Goal: Task Accomplishment & Management: Manage account settings

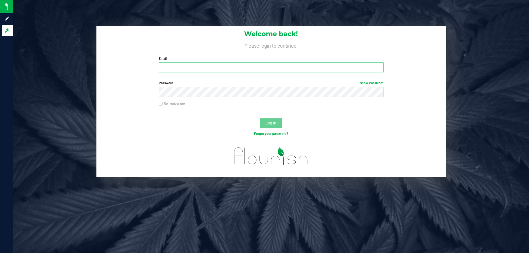
click at [177, 68] on input "Email" at bounding box center [271, 68] width 225 height 10
type input "[EMAIL_ADDRESS][DOMAIN_NAME]"
click at [277, 124] on button "Log In" at bounding box center [271, 123] width 22 height 10
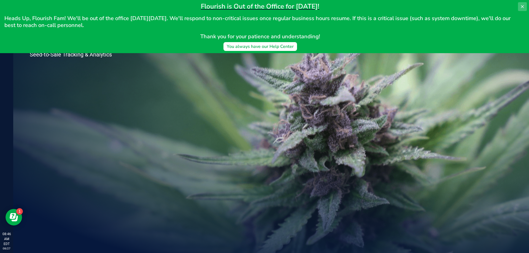
click at [522, 5] on icon at bounding box center [522, 6] width 4 height 4
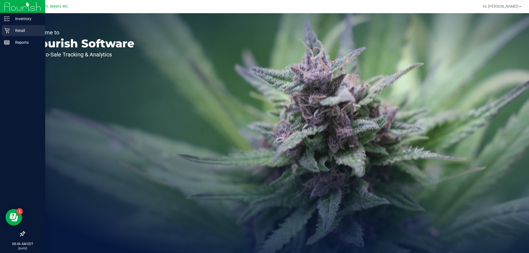
click at [7, 29] on icon at bounding box center [7, 31] width 6 height 6
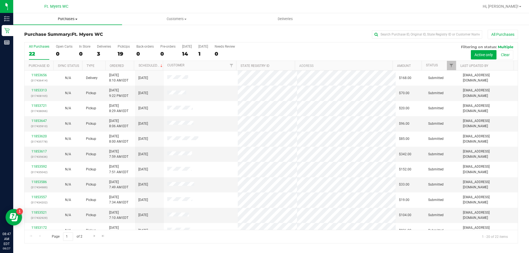
click at [66, 20] on span "Purchases" at bounding box center [67, 19] width 109 height 5
click at [52, 39] on li "Fulfillment" at bounding box center [67, 40] width 109 height 7
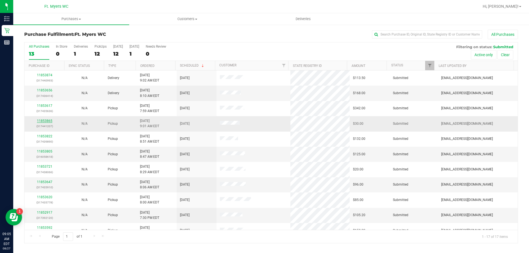
click at [48, 121] on link "11853865" at bounding box center [44, 121] width 15 height 4
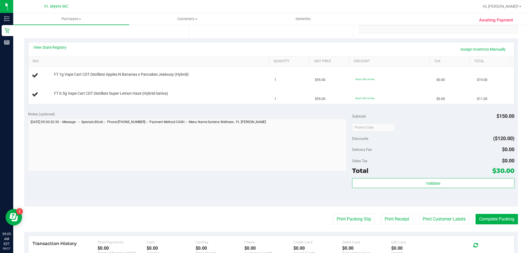
scroll to position [138, 0]
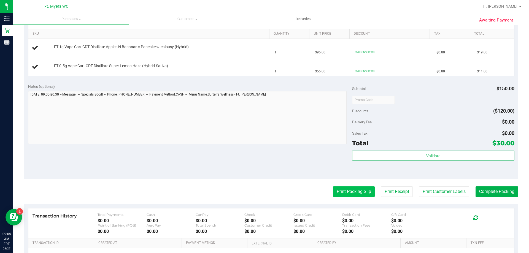
click at [353, 192] on button "Print Packing Slip" at bounding box center [354, 192] width 42 height 10
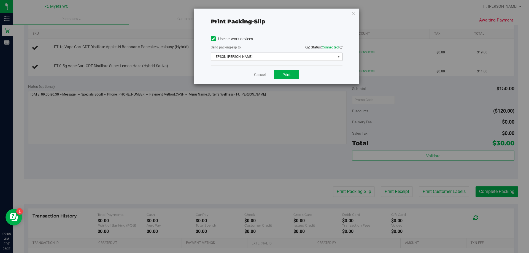
click at [246, 58] on span "EPSON-BEN-KING" at bounding box center [273, 57] width 124 height 8
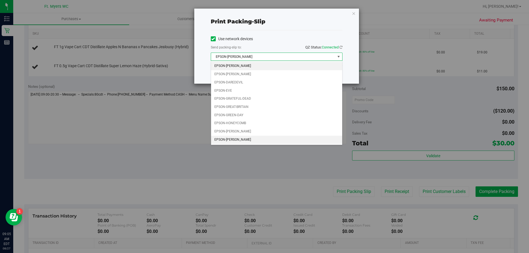
click at [245, 138] on li "EPSON-KEITH-WHITLEY" at bounding box center [276, 140] width 131 height 8
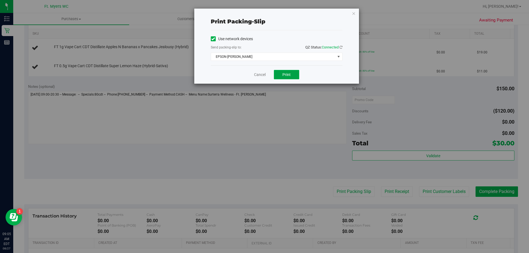
click at [285, 73] on span "Print" at bounding box center [286, 74] width 8 height 4
click at [261, 76] on link "Cancel" at bounding box center [260, 75] width 12 height 6
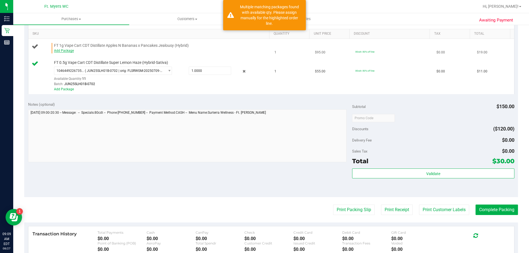
click at [61, 50] on link "Add Package" at bounding box center [64, 51] width 20 height 4
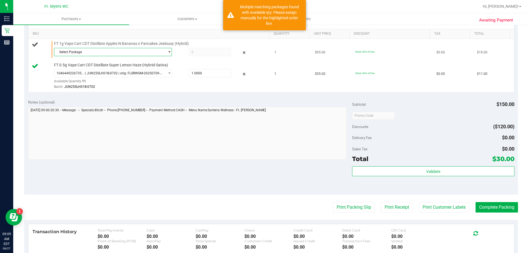
click at [70, 51] on span "Select Package" at bounding box center [109, 52] width 111 height 8
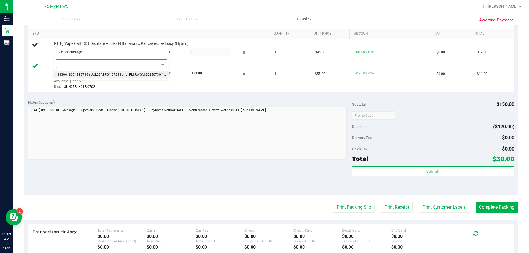
click at [93, 75] on span "( JUL25ABP01-0724 | orig: FLSRWGM-20250730-1023 )" at bounding box center [130, 75] width 82 height 4
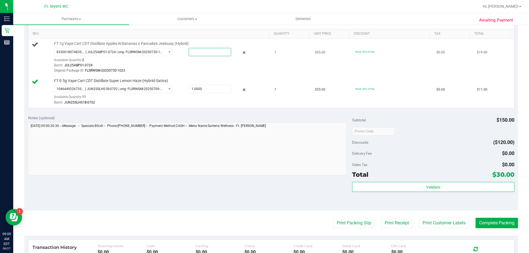
click at [202, 50] on span at bounding box center [210, 52] width 42 height 8
type input "1"
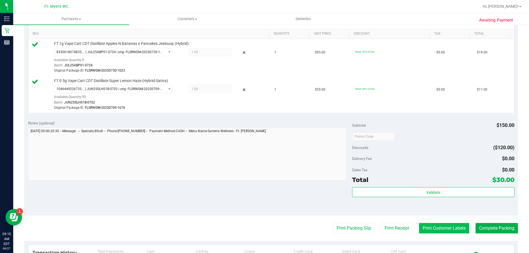
click at [424, 233] on button "Print Customer Labels" at bounding box center [444, 228] width 50 height 10
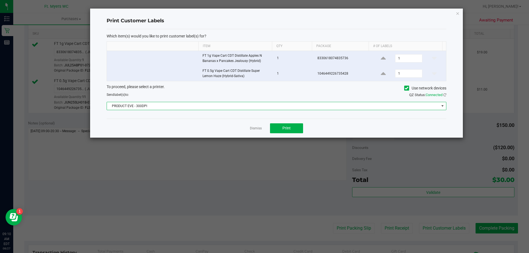
click at [185, 108] on span "PRODUCT EVE - 300DPI" at bounding box center [273, 106] width 332 height 8
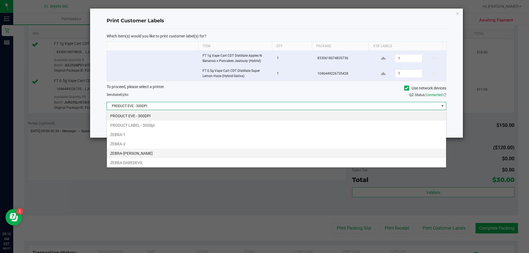
scroll to position [10, 0]
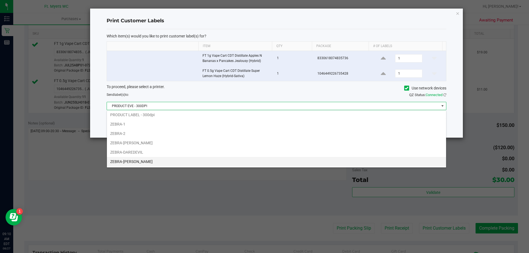
click at [174, 163] on li "ZEBRA-KEITH-WHITLEY" at bounding box center [276, 161] width 339 height 9
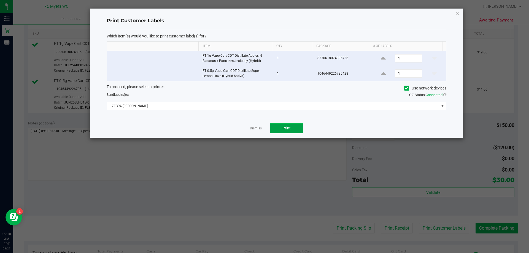
click at [292, 128] on button "Print" at bounding box center [286, 128] width 33 height 10
click at [253, 130] on link "Dismiss" at bounding box center [256, 128] width 12 height 5
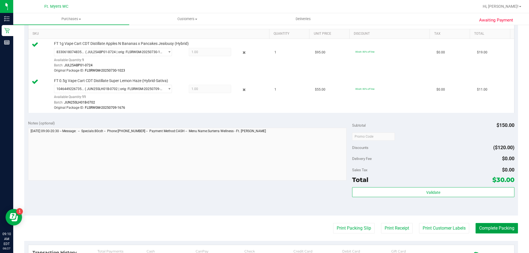
click at [492, 230] on button "Complete Packing" at bounding box center [497, 228] width 42 height 10
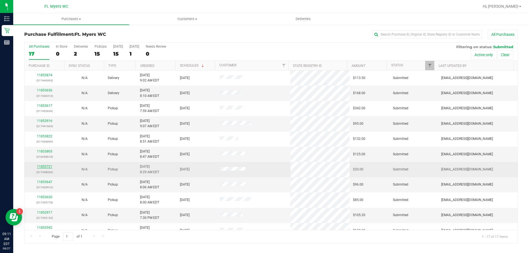
click at [49, 167] on link "11853721" at bounding box center [44, 167] width 15 height 4
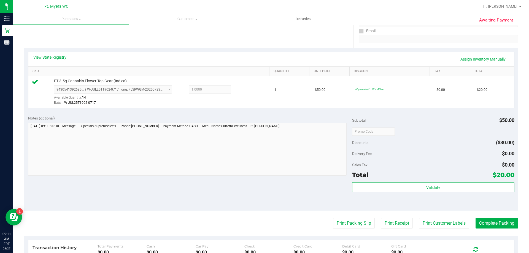
scroll to position [110, 0]
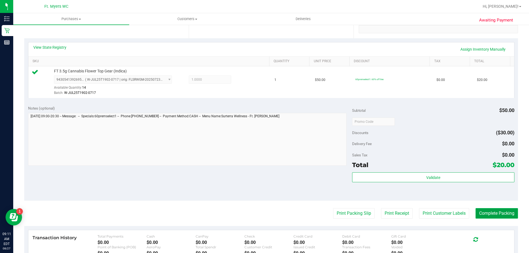
click at [493, 215] on button "Complete Packing" at bounding box center [497, 213] width 42 height 10
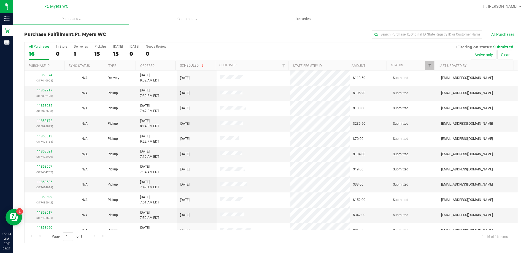
click at [67, 18] on span "Purchases" at bounding box center [71, 19] width 116 height 5
click at [52, 47] on span "All purchases" at bounding box center [32, 46] width 39 height 5
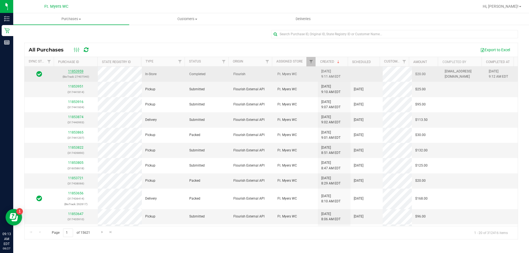
click at [75, 71] on link "11853959" at bounding box center [75, 71] width 15 height 4
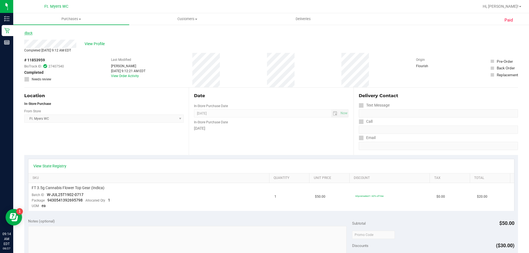
click at [31, 34] on link "Back" at bounding box center [28, 33] width 8 height 4
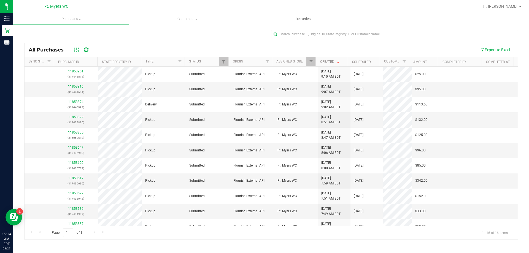
click at [67, 19] on span "Purchases" at bounding box center [71, 19] width 116 height 5
click at [41, 39] on span "Fulfillment" at bounding box center [30, 39] width 34 height 5
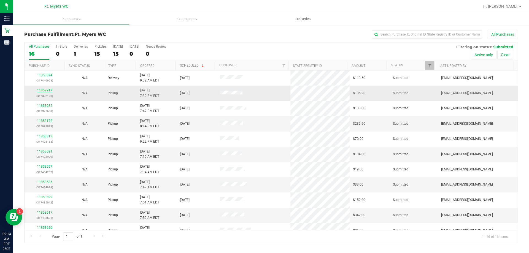
click at [47, 91] on link "11852917" at bounding box center [44, 90] width 15 height 4
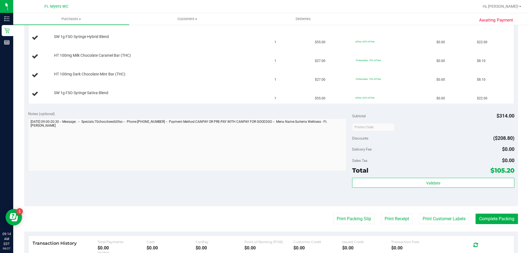
scroll to position [220, 0]
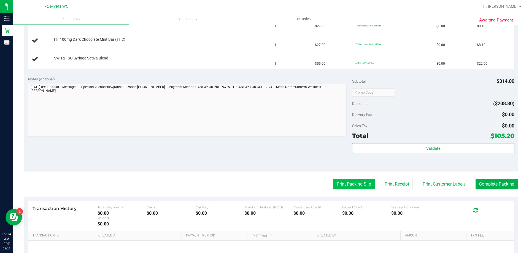
click at [353, 186] on button "Print Packing Slip" at bounding box center [354, 184] width 42 height 10
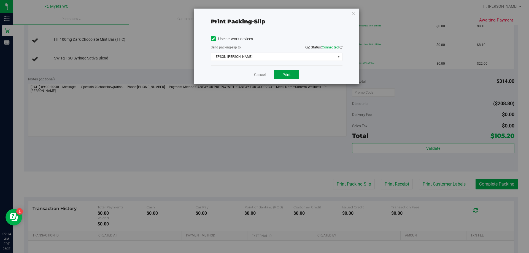
click at [278, 70] on button "Print" at bounding box center [286, 74] width 25 height 9
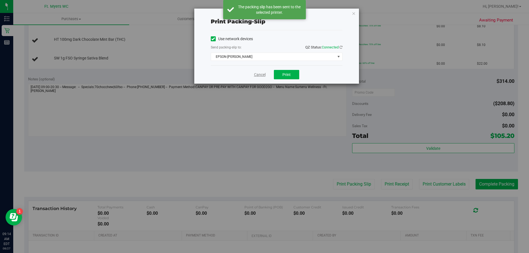
click at [260, 76] on link "Cancel" at bounding box center [260, 75] width 12 height 6
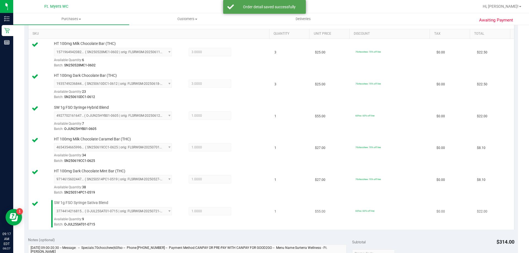
scroll to position [276, 0]
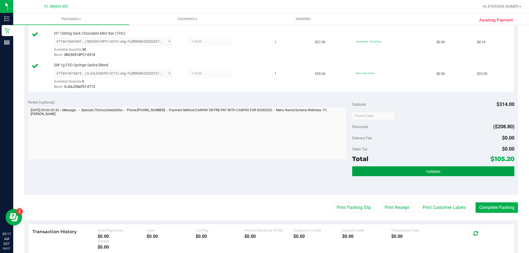
click at [421, 174] on button "Validate" at bounding box center [433, 171] width 162 height 10
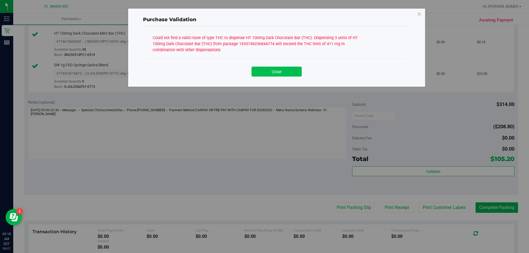
click at [282, 71] on button "Close" at bounding box center [277, 72] width 50 height 10
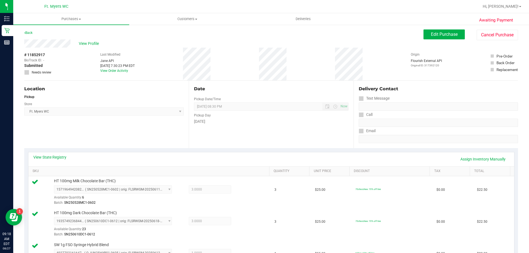
scroll to position [0, 0]
click at [448, 32] on span "Edit Purchase" at bounding box center [444, 34] width 27 height 5
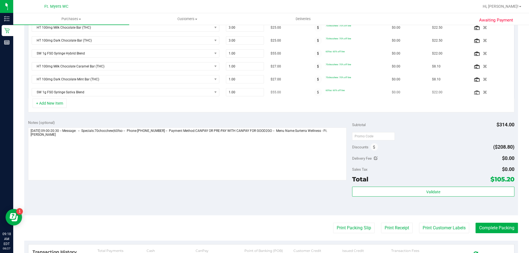
scroll to position [165, 0]
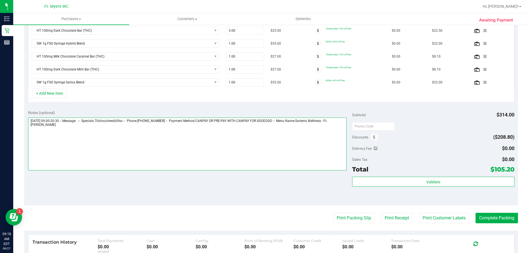
click at [63, 128] on textarea at bounding box center [187, 144] width 319 height 53
click at [69, 128] on textarea at bounding box center [187, 144] width 319 height 53
click at [105, 128] on textarea at bounding box center [187, 144] width 319 height 53
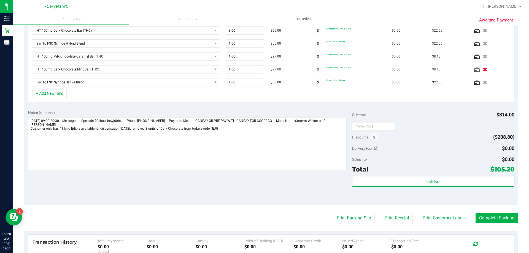
click at [483, 69] on icon "button" at bounding box center [485, 70] width 5 height 4
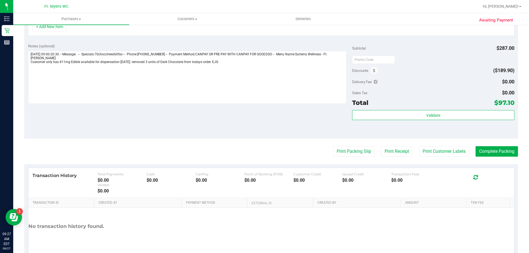
scroll to position [212, 0]
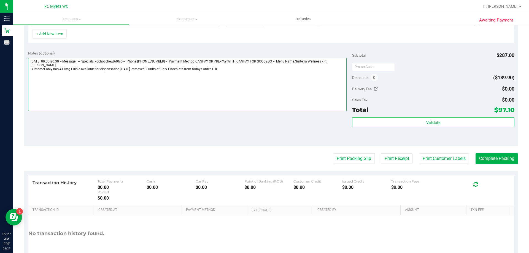
click at [229, 74] on textarea at bounding box center [187, 84] width 319 height 53
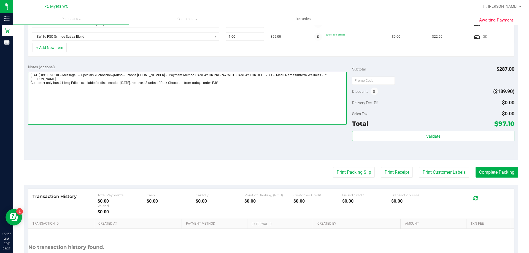
scroll to position [184, 0]
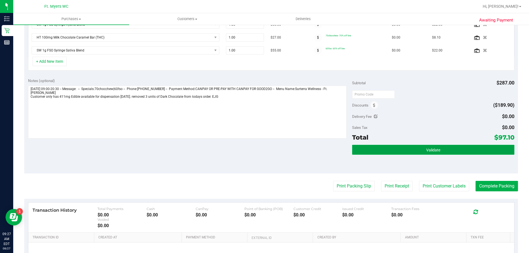
click at [426, 151] on span "Validate" at bounding box center [433, 150] width 14 height 4
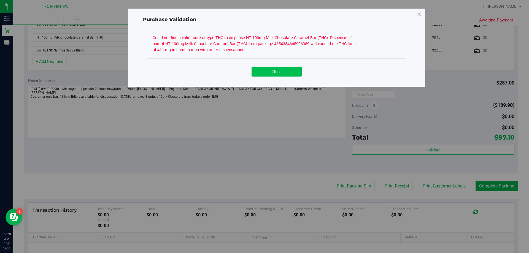
click at [284, 72] on button "Close" at bounding box center [277, 72] width 50 height 10
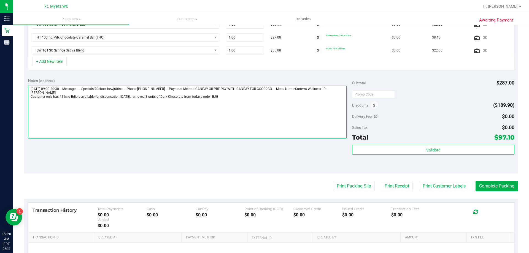
click at [178, 98] on textarea at bounding box center [187, 112] width 319 height 53
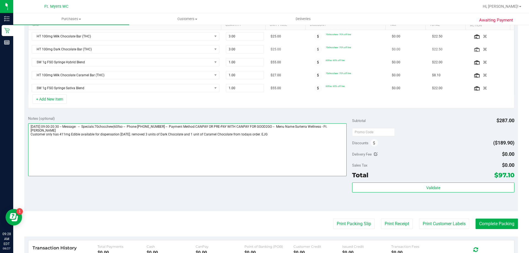
scroll to position [129, 0]
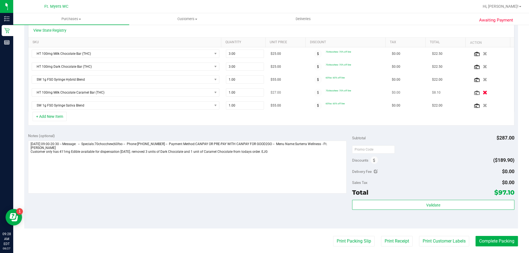
click at [481, 94] on button "button" at bounding box center [484, 93] width 9 height 6
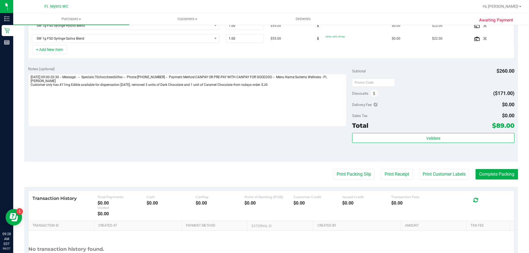
scroll to position [184, 0]
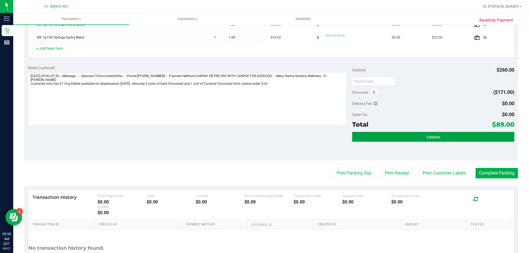
click at [401, 136] on button "Validate" at bounding box center [433, 137] width 162 height 10
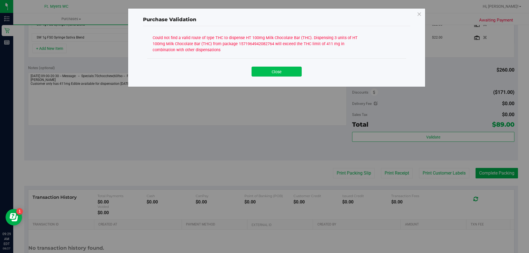
click at [282, 75] on button "Close" at bounding box center [277, 72] width 50 height 10
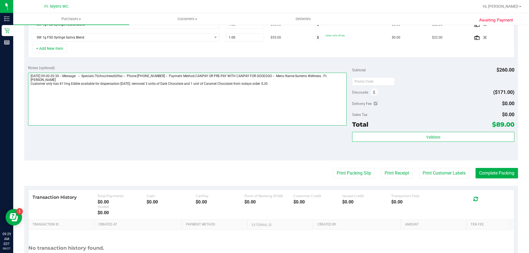
click at [179, 84] on textarea at bounding box center [187, 99] width 319 height 53
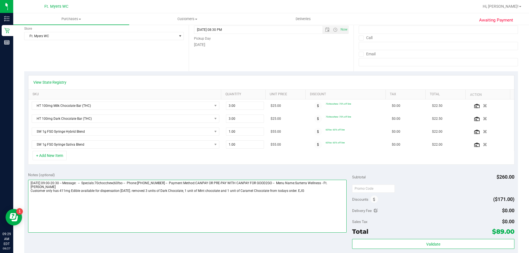
scroll to position [74, 0]
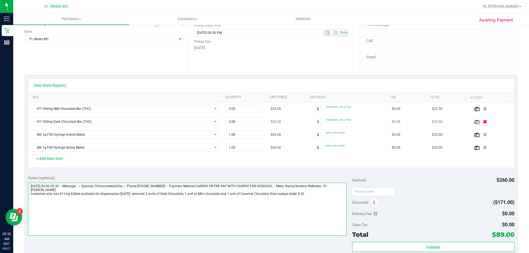
type textarea "Wednesday 08/27/2025 09:00-20:30 -- Message: -- Specials:70chocchew|60fso -- Ph…"
click at [483, 123] on icon "button" at bounding box center [485, 122] width 5 height 4
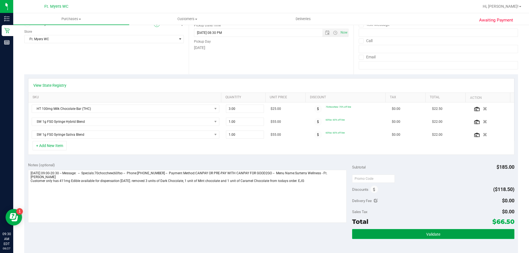
click at [419, 231] on button "Validate" at bounding box center [433, 234] width 162 height 10
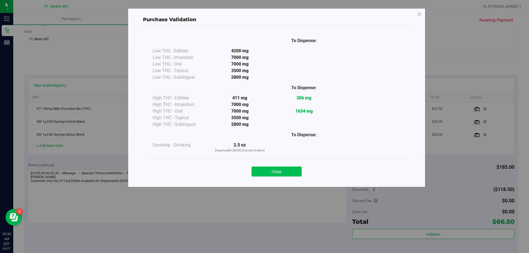
click at [277, 172] on button "Close" at bounding box center [277, 172] width 50 height 10
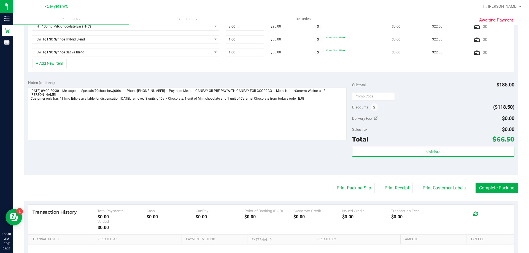
scroll to position [157, 0]
click at [351, 190] on button "Print Packing Slip" at bounding box center [354, 188] width 42 height 10
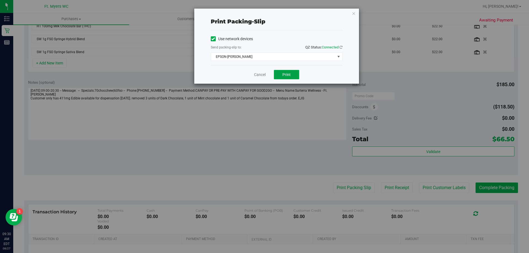
click at [284, 73] on span "Print" at bounding box center [286, 74] width 8 height 4
click at [259, 73] on link "Cancel" at bounding box center [260, 75] width 12 height 6
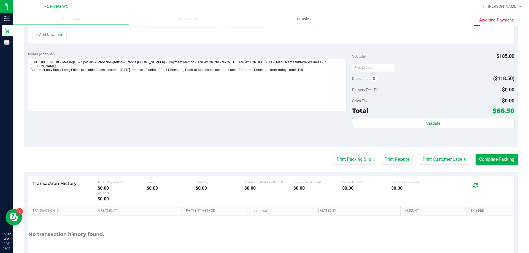
scroll to position [212, 0]
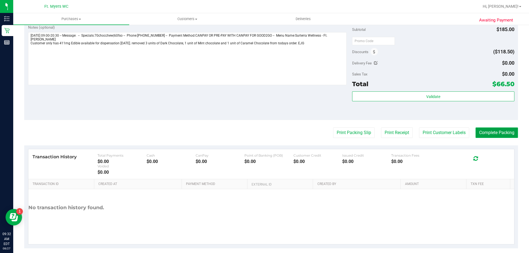
click at [492, 132] on button "Complete Packing" at bounding box center [497, 133] width 42 height 10
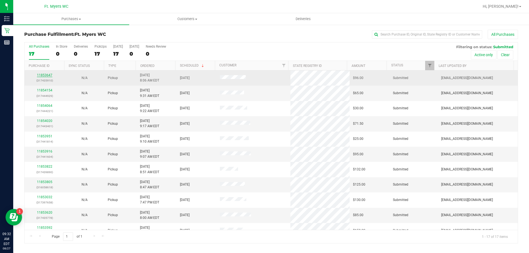
click at [49, 74] on link "11853647" at bounding box center [44, 75] width 15 height 4
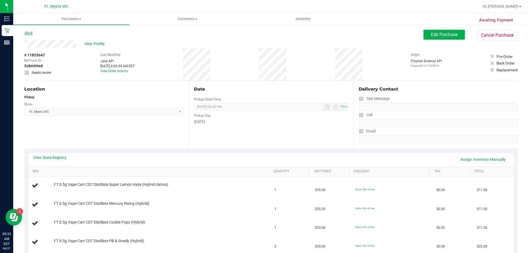
click at [32, 34] on link "Back" at bounding box center [28, 33] width 8 height 4
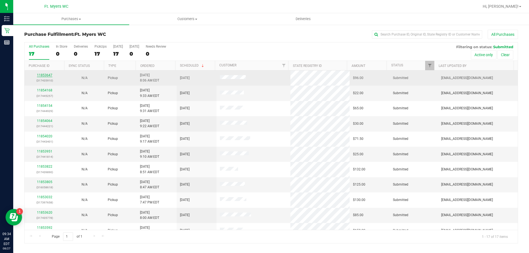
click at [44, 75] on link "11853647" at bounding box center [44, 75] width 15 height 4
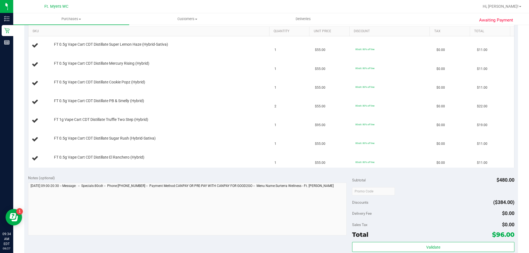
scroll to position [193, 0]
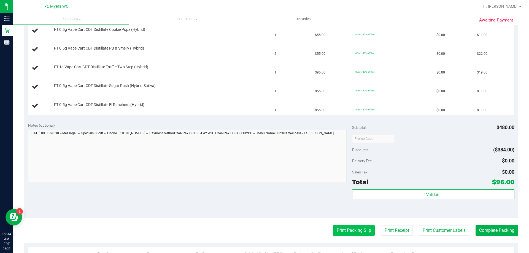
click at [353, 230] on button "Print Packing Slip" at bounding box center [354, 230] width 42 height 10
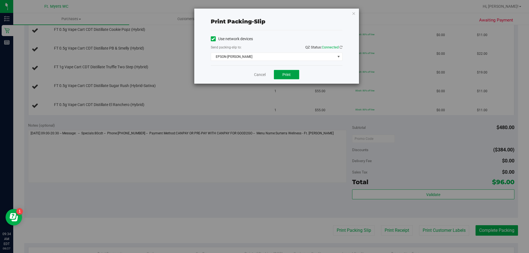
click at [285, 72] on button "Print" at bounding box center [286, 74] width 25 height 9
click at [259, 74] on link "Cancel" at bounding box center [260, 75] width 12 height 6
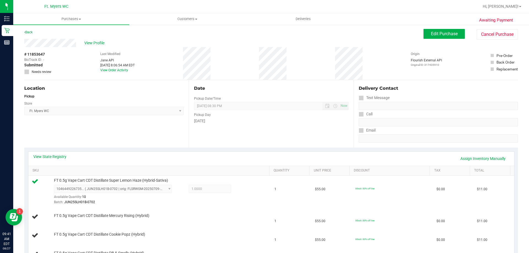
scroll to position [0, 0]
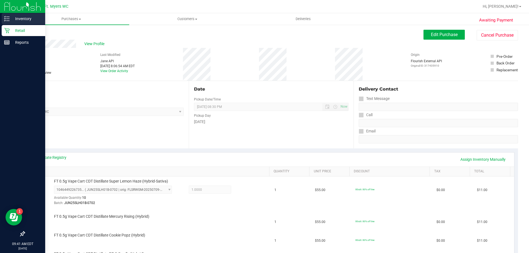
click at [21, 17] on p "Inventory" at bounding box center [26, 18] width 33 height 7
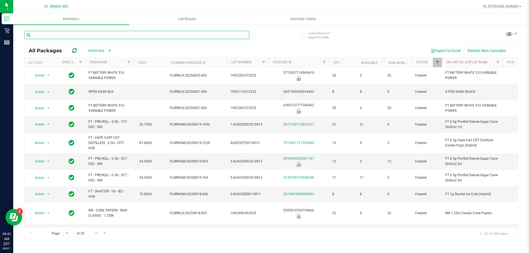
click at [54, 37] on input "text" at bounding box center [136, 35] width 225 height 8
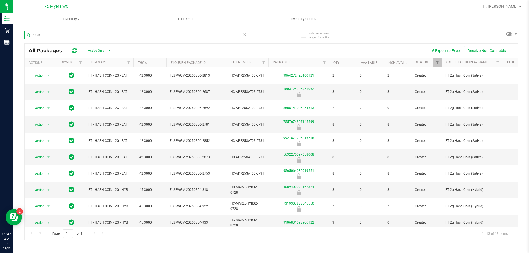
type input "hash"
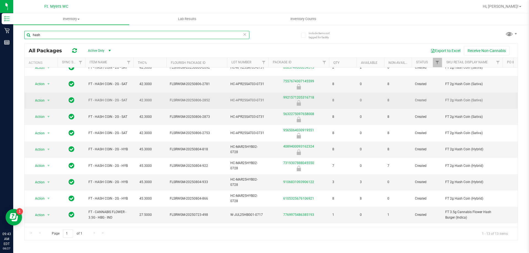
scroll to position [55, 0]
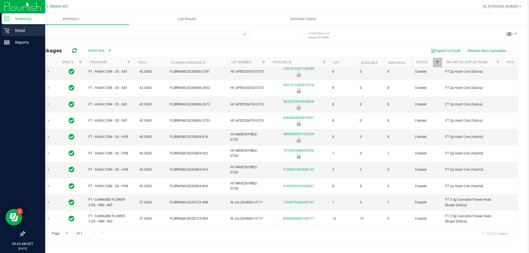
click at [15, 28] on p "Retail" at bounding box center [26, 30] width 33 height 7
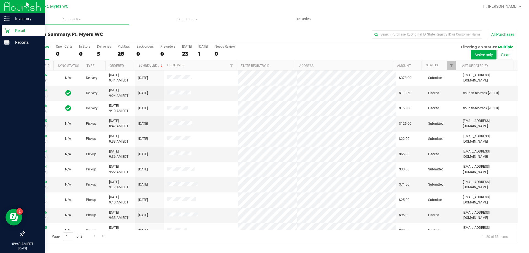
click at [72, 21] on span "Purchases" at bounding box center [71, 19] width 116 height 5
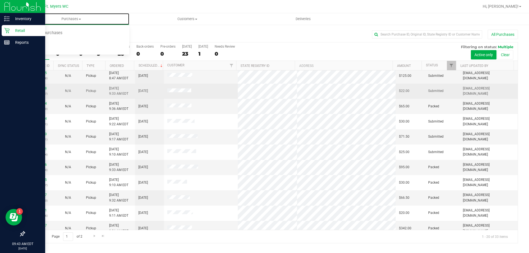
scroll to position [55, 0]
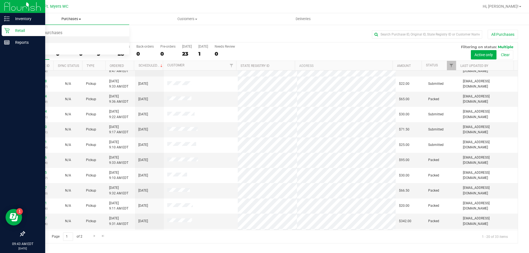
click at [37, 39] on span "Fulfillment" at bounding box center [30, 39] width 34 height 5
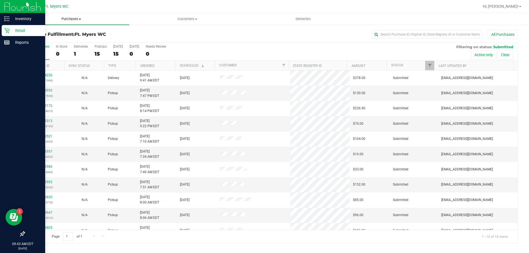
click at [76, 20] on span "Purchases" at bounding box center [71, 19] width 116 height 5
click at [50, 42] on li "Fulfillment" at bounding box center [71, 40] width 116 height 7
click at [45, 214] on link "11853647" at bounding box center [44, 213] width 15 height 4
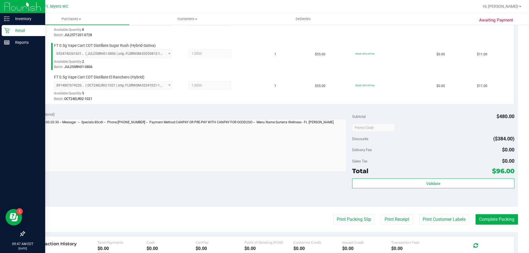
scroll to position [303, 0]
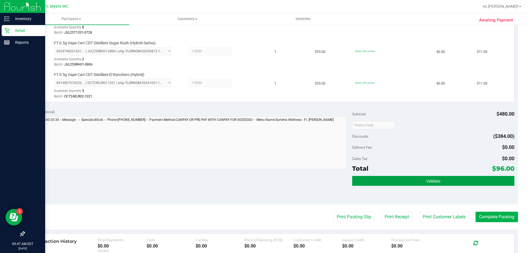
click at [419, 178] on button "Validate" at bounding box center [433, 181] width 162 height 10
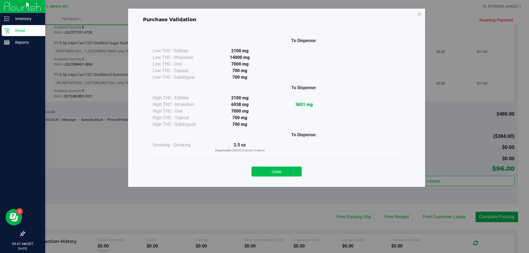
click at [279, 172] on button "Close" at bounding box center [277, 172] width 50 height 10
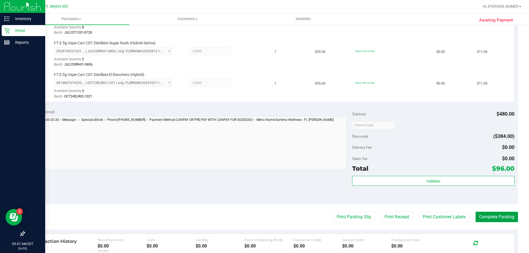
click at [492, 216] on button "Complete Packing" at bounding box center [497, 217] width 42 height 10
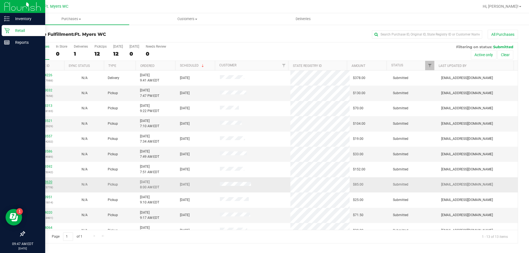
click at [48, 181] on link "11853620" at bounding box center [44, 182] width 15 height 4
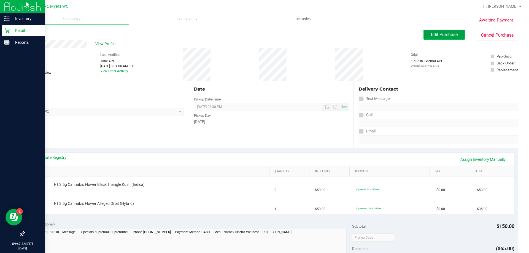
click at [440, 35] on span "Edit Purchase" at bounding box center [444, 34] width 27 height 5
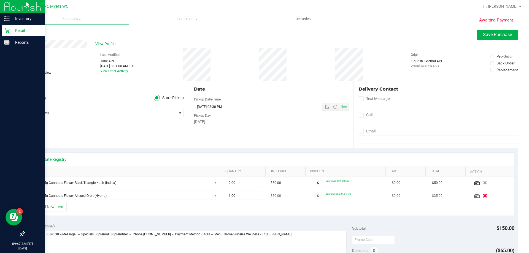
click at [483, 194] on icon "button" at bounding box center [485, 196] width 5 height 4
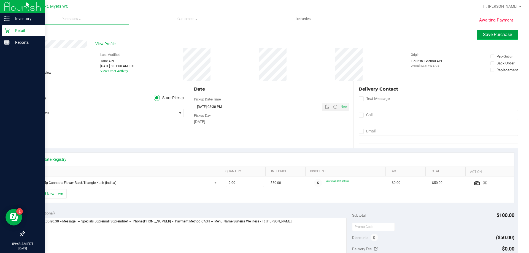
click at [490, 38] on button "Save Purchase" at bounding box center [497, 35] width 41 height 10
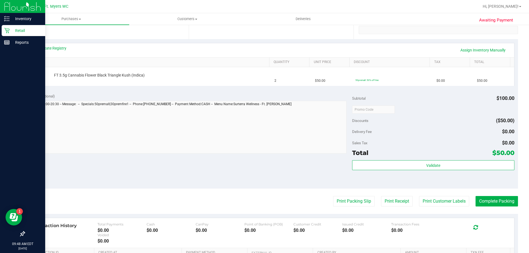
scroll to position [110, 0]
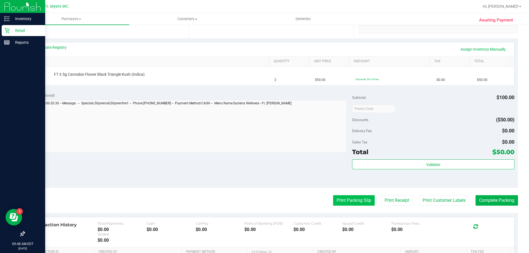
click at [348, 203] on button "Print Packing Slip" at bounding box center [354, 200] width 42 height 10
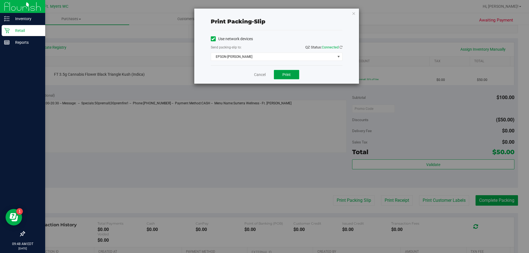
click at [283, 75] on span "Print" at bounding box center [286, 74] width 8 height 4
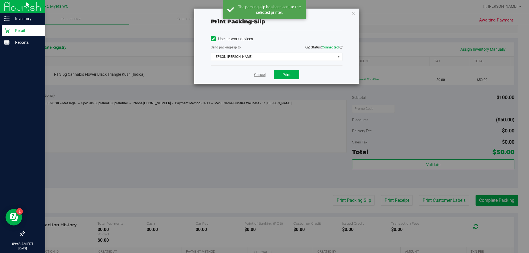
click at [259, 75] on link "Cancel" at bounding box center [260, 75] width 12 height 6
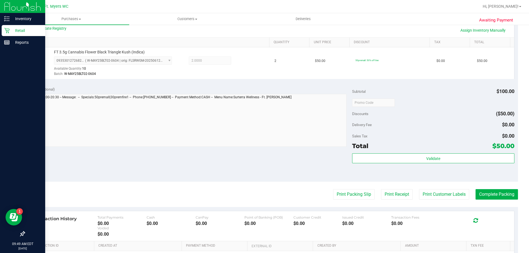
scroll to position [138, 0]
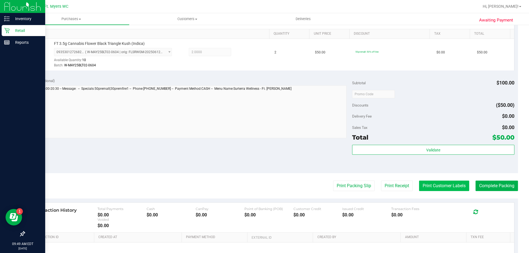
click at [442, 188] on button "Print Customer Labels" at bounding box center [444, 186] width 50 height 10
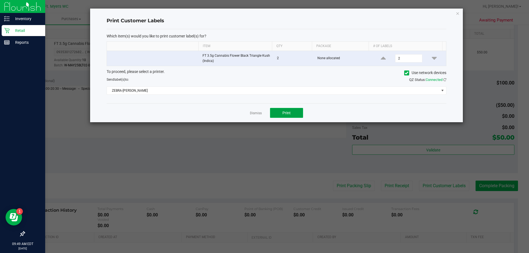
click at [280, 113] on button "Print" at bounding box center [286, 113] width 33 height 10
click at [255, 114] on link "Dismiss" at bounding box center [256, 113] width 12 height 5
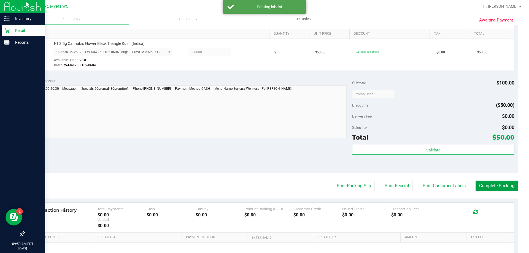
click at [487, 184] on button "Complete Packing" at bounding box center [497, 186] width 42 height 10
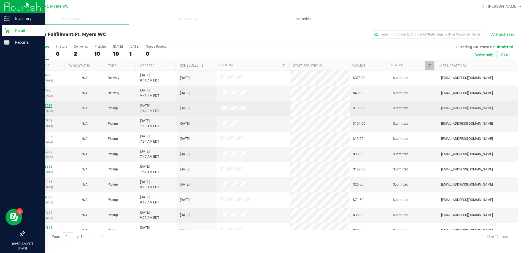
click at [43, 106] on link "11853032" at bounding box center [44, 106] width 15 height 4
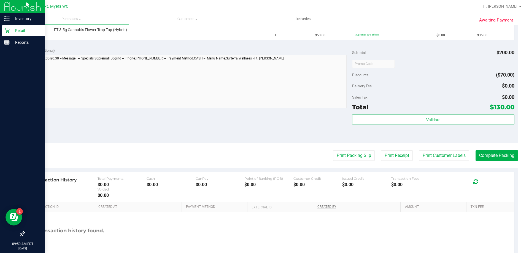
scroll to position [220, 0]
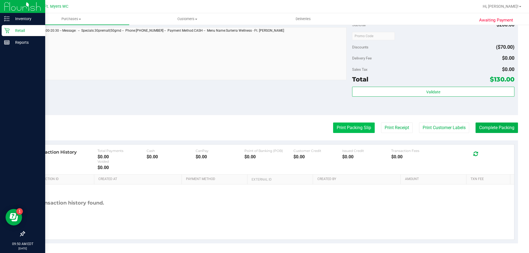
click at [341, 130] on button "Print Packing Slip" at bounding box center [354, 128] width 42 height 10
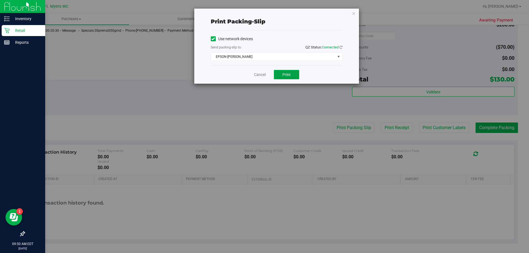
click at [280, 75] on button "Print" at bounding box center [286, 74] width 25 height 9
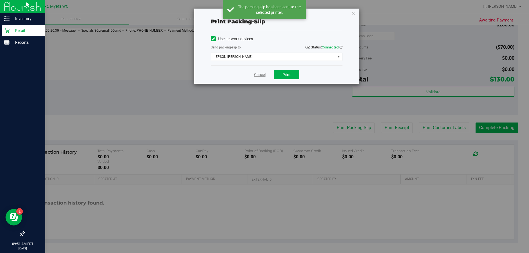
click at [259, 73] on link "Cancel" at bounding box center [260, 75] width 12 height 6
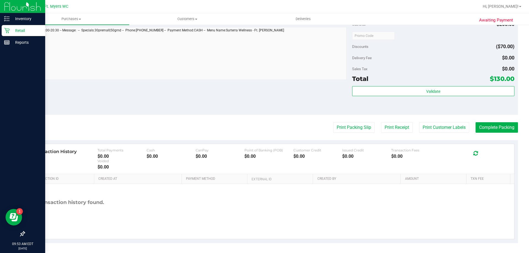
scroll to position [261, 0]
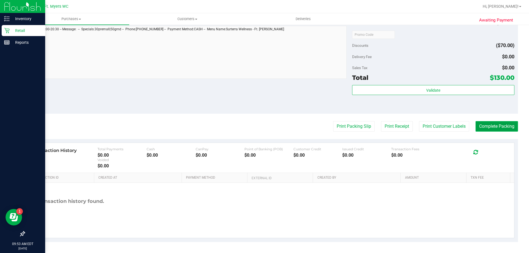
click at [500, 123] on button "Complete Packing" at bounding box center [497, 126] width 42 height 10
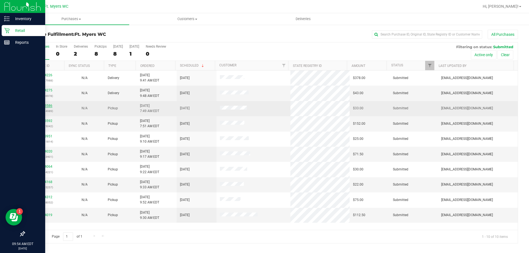
click at [45, 107] on link "11853586" at bounding box center [44, 106] width 15 height 4
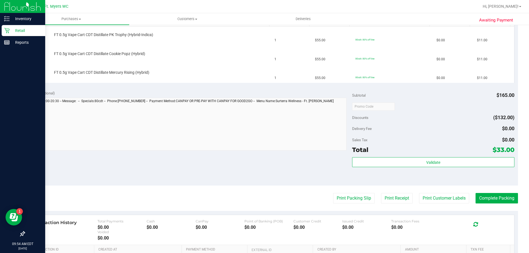
scroll to position [165, 0]
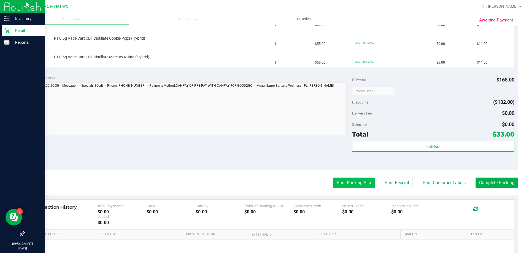
click at [349, 184] on button "Print Packing Slip" at bounding box center [354, 183] width 42 height 10
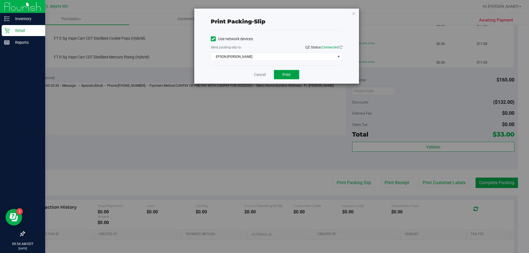
click at [292, 76] on button "Print" at bounding box center [286, 74] width 25 height 9
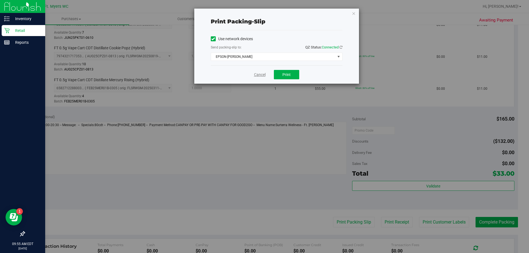
click at [257, 75] on link "Cancel" at bounding box center [260, 75] width 12 height 6
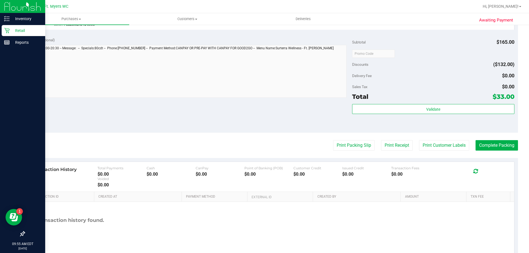
scroll to position [248, 0]
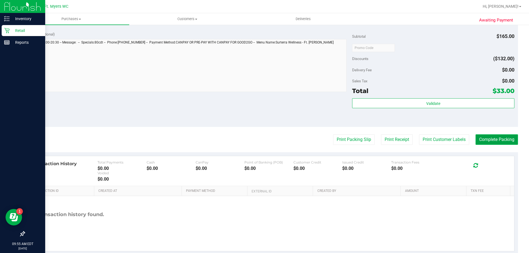
click at [496, 141] on button "Complete Packing" at bounding box center [497, 139] width 42 height 10
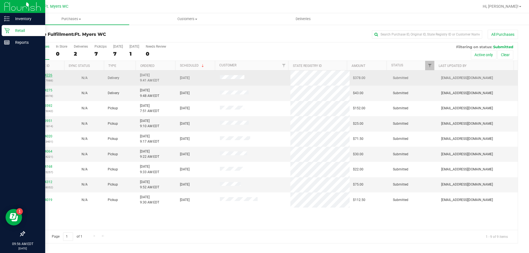
click at [42, 75] on link "11854226" at bounding box center [44, 75] width 15 height 4
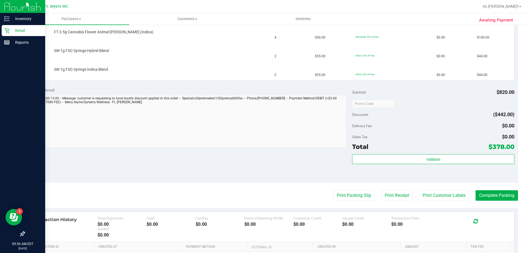
scroll to position [193, 0]
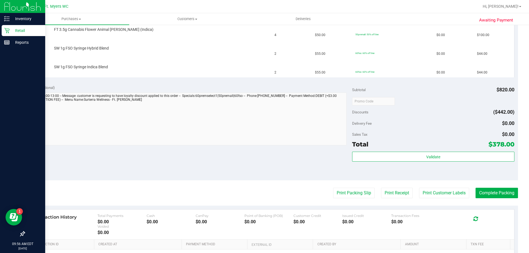
click at [345, 199] on purchase-details "Back Edit Purchase Cancel Purchase View Profile # 11854226 BioTrack ID: - Submi…" at bounding box center [271, 73] width 494 height 472
click at [347, 193] on button "Print Packing Slip" at bounding box center [354, 193] width 42 height 10
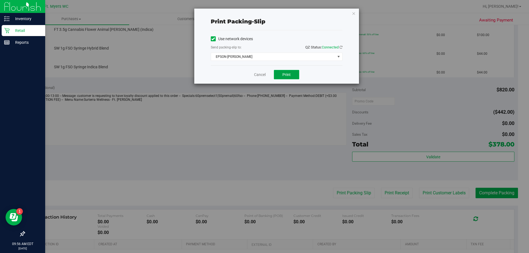
click at [279, 74] on button "Print" at bounding box center [286, 74] width 25 height 9
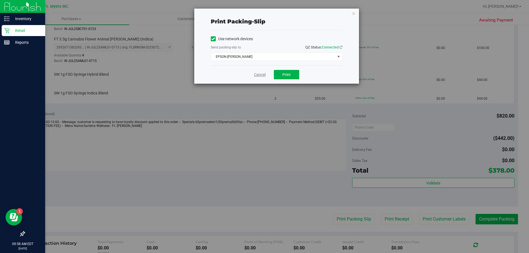
click at [258, 76] on link "Cancel" at bounding box center [260, 75] width 12 height 6
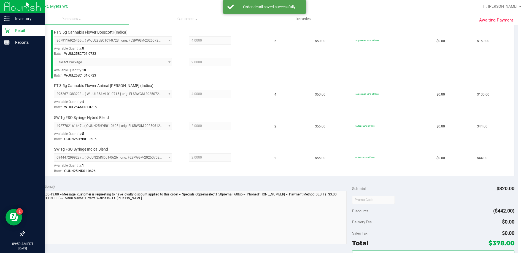
scroll to position [248, 0]
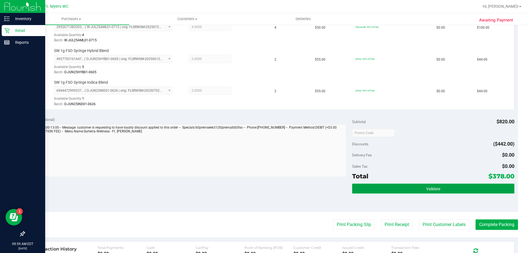
click at [431, 187] on span "Validate" at bounding box center [433, 189] width 14 height 4
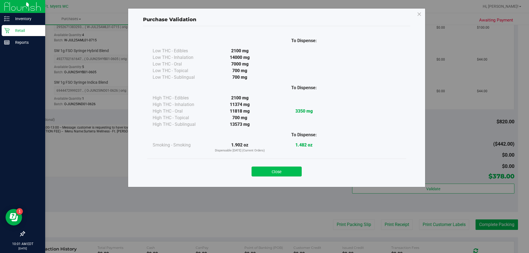
click at [265, 173] on button "Close" at bounding box center [277, 172] width 50 height 10
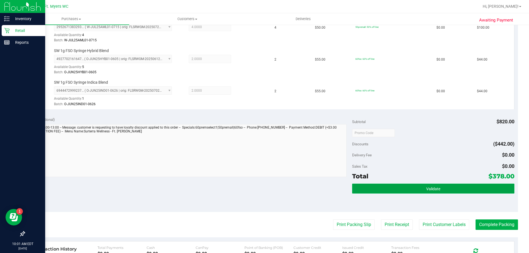
click at [392, 187] on button "Validate" at bounding box center [433, 189] width 162 height 10
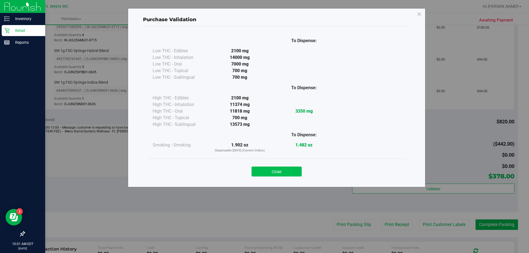
click at [276, 171] on button "Close" at bounding box center [277, 172] width 50 height 10
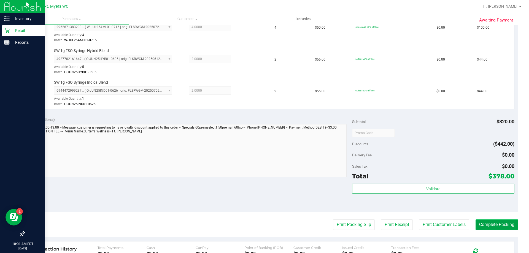
click at [487, 223] on button "Complete Packing" at bounding box center [497, 225] width 42 height 10
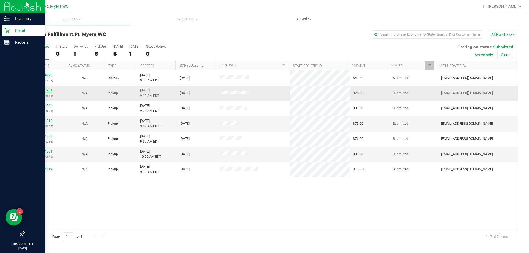
click at [46, 91] on link "11853951" at bounding box center [44, 90] width 15 height 4
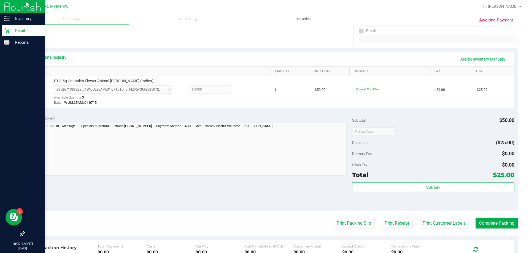
scroll to position [110, 0]
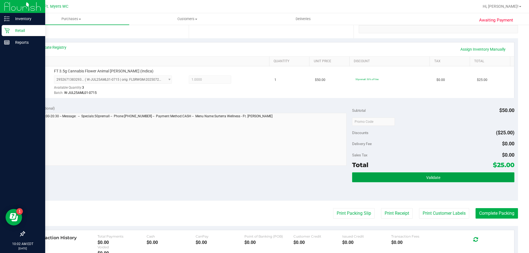
click at [422, 180] on button "Validate" at bounding box center [433, 178] width 162 height 10
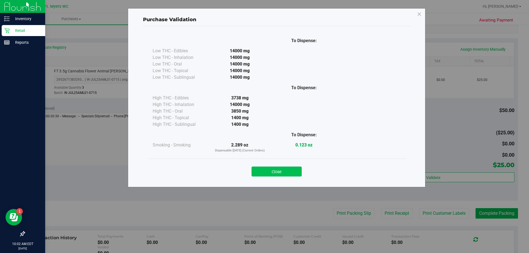
click at [277, 170] on button "Close" at bounding box center [277, 172] width 50 height 10
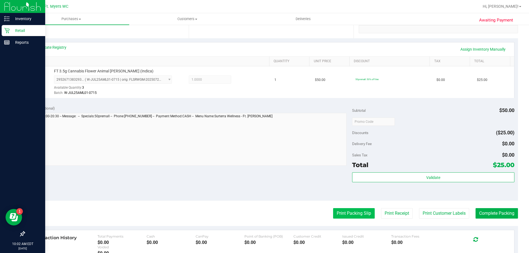
click at [350, 214] on button "Print Packing Slip" at bounding box center [354, 213] width 42 height 10
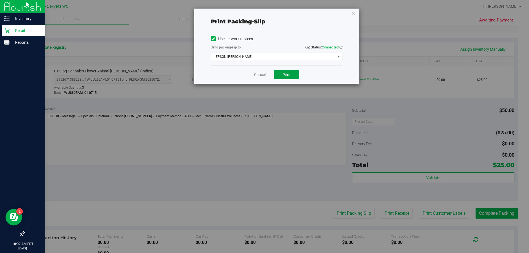
click at [283, 74] on span "Print" at bounding box center [286, 74] width 8 height 4
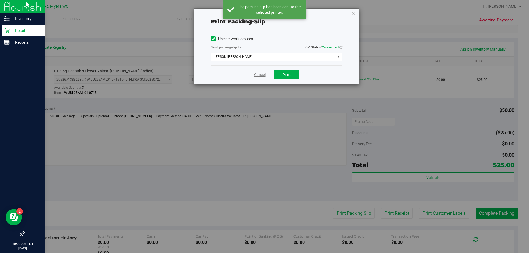
click at [261, 74] on link "Cancel" at bounding box center [260, 75] width 12 height 6
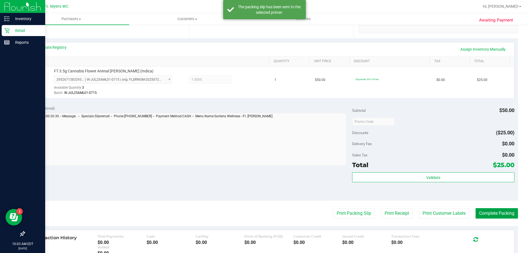
click at [484, 212] on button "Complete Packing" at bounding box center [497, 213] width 42 height 10
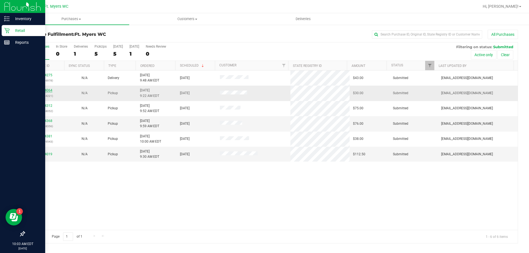
click at [44, 90] on link "11854064" at bounding box center [44, 90] width 15 height 4
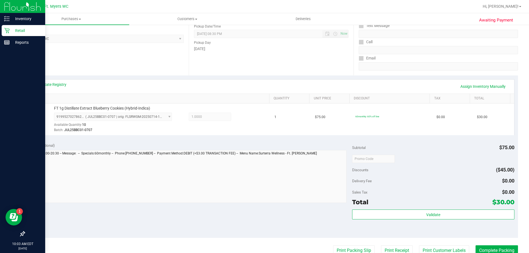
scroll to position [165, 0]
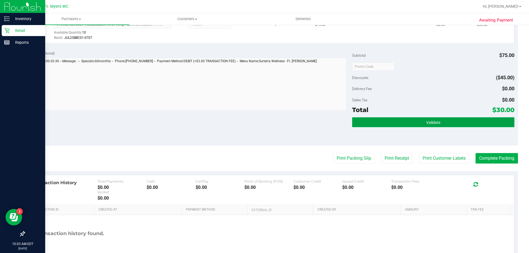
click at [430, 120] on span "Validate" at bounding box center [433, 122] width 14 height 4
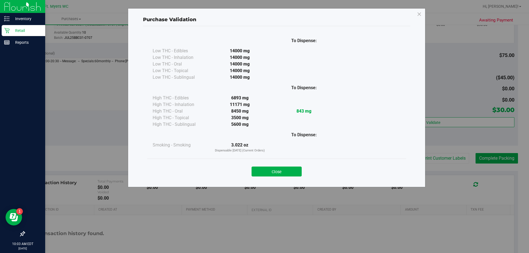
drag, startPoint x: 282, startPoint y: 171, endPoint x: 285, endPoint y: 170, distance: 3.7
click at [284, 170] on button "Close" at bounding box center [277, 172] width 50 height 10
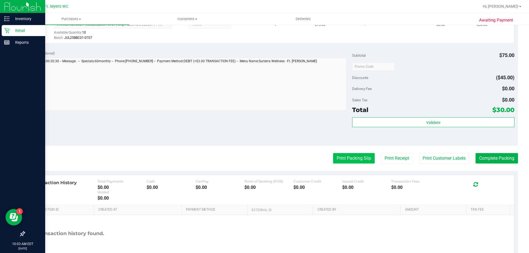
click at [346, 162] on button "Print Packing Slip" at bounding box center [354, 158] width 42 height 10
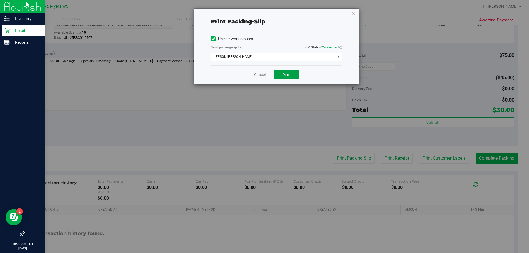
click at [291, 72] on button "Print" at bounding box center [286, 74] width 25 height 9
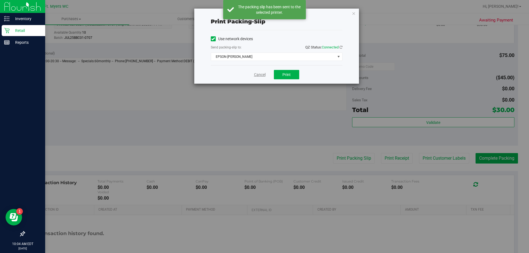
click at [260, 75] on link "Cancel" at bounding box center [260, 75] width 12 height 6
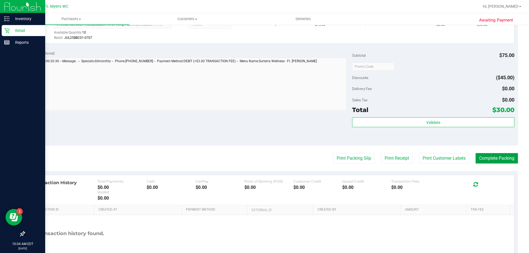
click at [494, 157] on button "Complete Packing" at bounding box center [497, 158] width 42 height 10
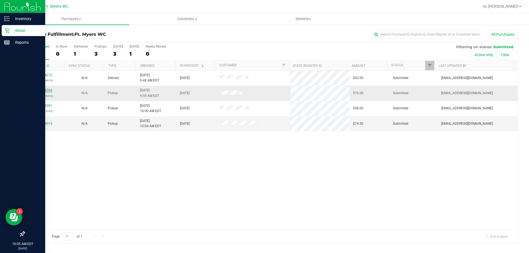
click at [47, 89] on link "11854368" at bounding box center [44, 90] width 15 height 4
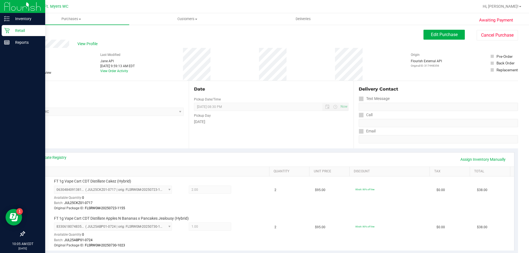
click at [26, 33] on link "Back" at bounding box center [28, 33] width 8 height 4
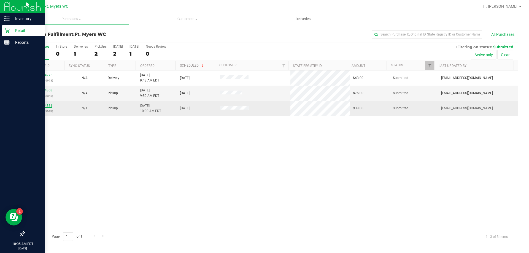
click at [45, 104] on link "11854381" at bounding box center [44, 106] width 15 height 4
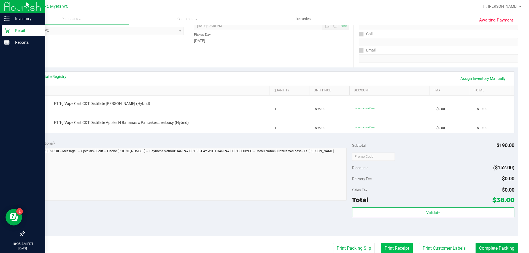
scroll to position [138, 0]
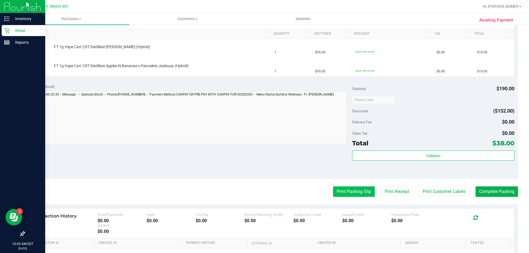
click at [354, 192] on button "Print Packing Slip" at bounding box center [354, 192] width 42 height 10
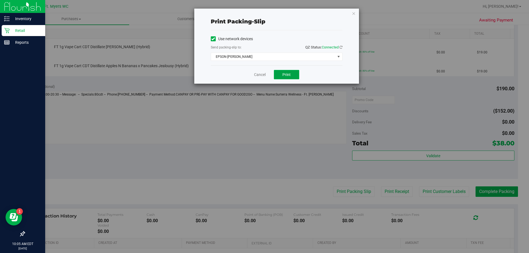
click at [278, 73] on button "Print" at bounding box center [286, 74] width 25 height 9
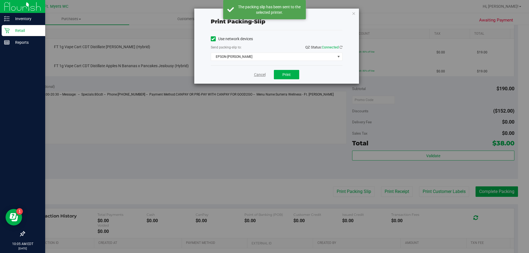
click at [264, 72] on link "Cancel" at bounding box center [260, 75] width 12 height 6
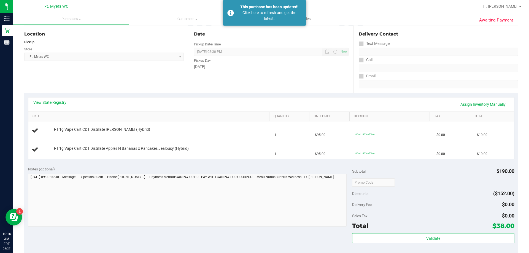
scroll to position [0, 0]
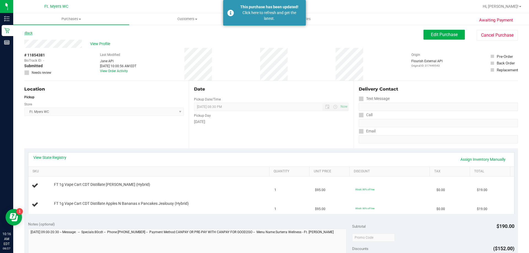
click at [33, 33] on link "Back" at bounding box center [28, 33] width 8 height 4
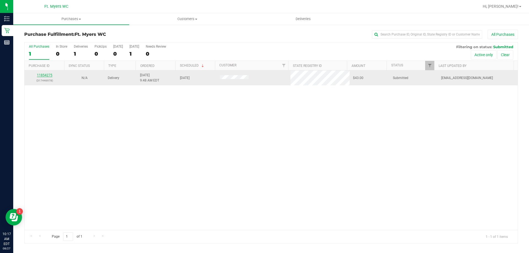
click at [48, 74] on link "11854275" at bounding box center [44, 75] width 15 height 4
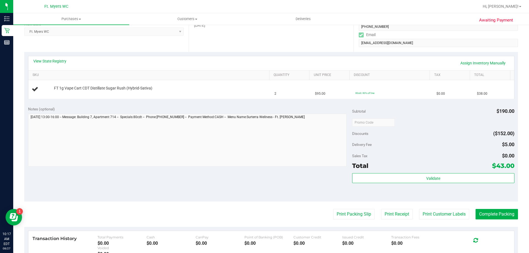
scroll to position [110, 0]
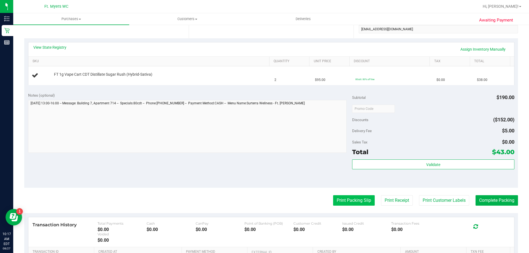
click at [350, 202] on button "Print Packing Slip" at bounding box center [354, 200] width 42 height 10
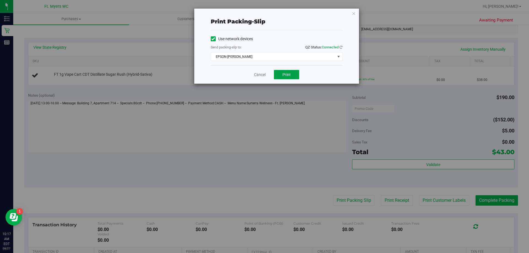
click at [292, 76] on button "Print" at bounding box center [286, 74] width 25 height 9
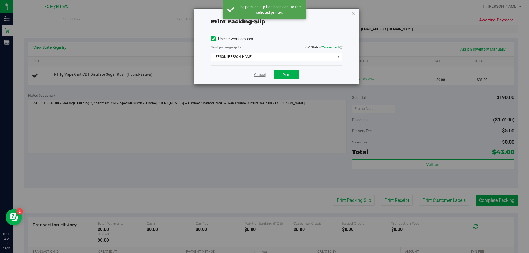
click at [263, 75] on link "Cancel" at bounding box center [260, 75] width 12 height 6
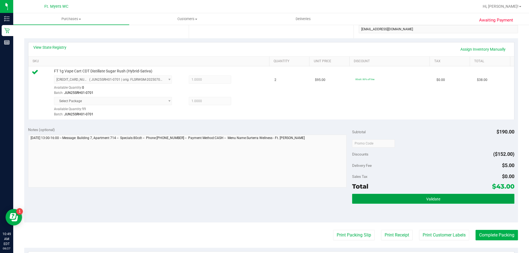
click at [413, 199] on button "Validate" at bounding box center [433, 199] width 162 height 10
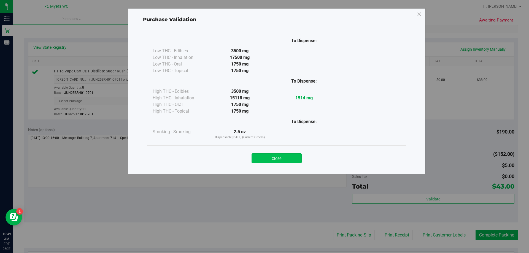
click at [285, 158] on button "Close" at bounding box center [277, 158] width 50 height 10
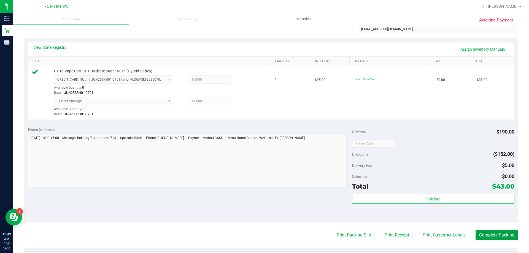
click at [486, 237] on button "Complete Packing" at bounding box center [497, 235] width 42 height 10
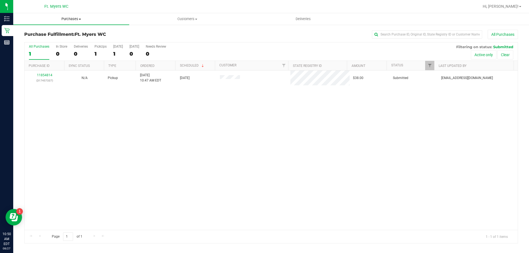
click at [67, 20] on span "Purchases" at bounding box center [71, 19] width 116 height 5
click at [45, 47] on span "All purchases" at bounding box center [32, 46] width 39 height 5
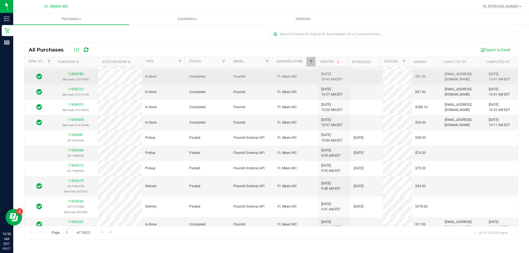
scroll to position [55, 0]
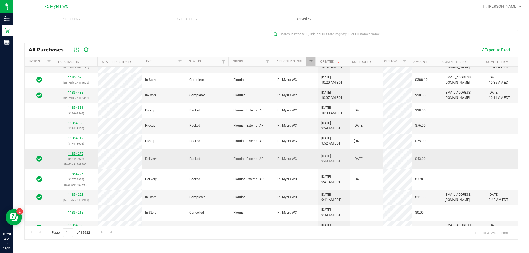
click at [75, 152] on link "11854275" at bounding box center [75, 154] width 15 height 4
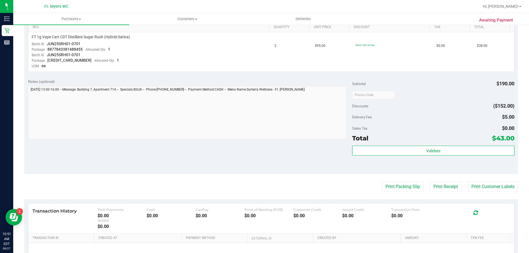
scroll to position [165, 0]
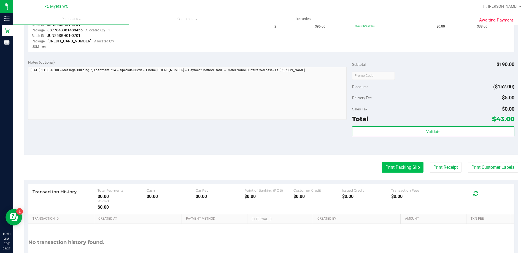
click at [410, 169] on button "Print Packing Slip" at bounding box center [403, 167] width 42 height 10
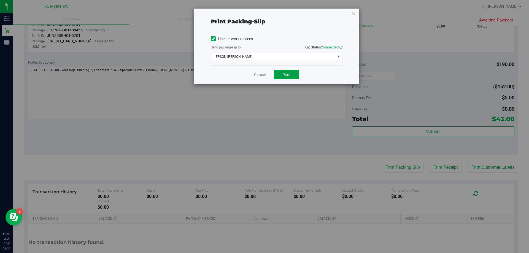
click at [293, 78] on button "Print" at bounding box center [286, 74] width 25 height 9
click at [263, 78] on div "Cancel Print" at bounding box center [277, 74] width 132 height 18
click at [258, 75] on link "Cancel" at bounding box center [260, 75] width 12 height 6
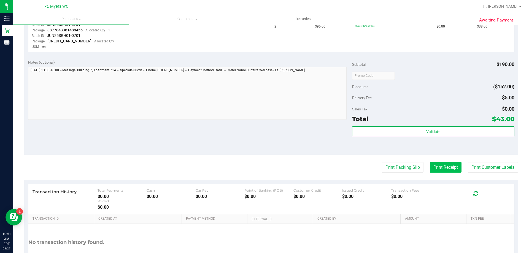
click at [439, 166] on button "Print Receipt" at bounding box center [446, 167] width 32 height 10
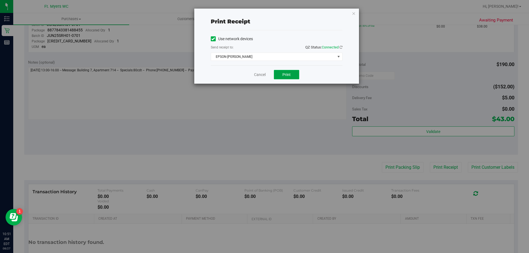
click at [294, 77] on button "Print" at bounding box center [286, 74] width 25 height 9
click at [294, 76] on button "Print" at bounding box center [286, 74] width 25 height 9
click at [260, 73] on link "Cancel" at bounding box center [260, 75] width 12 height 6
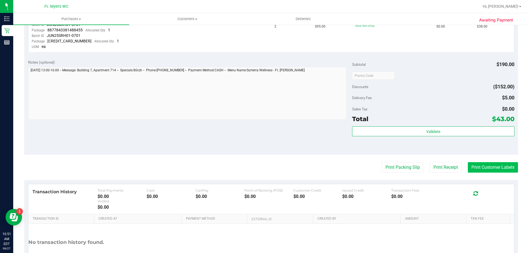
click at [487, 168] on button "Print Customer Labels" at bounding box center [493, 167] width 50 height 10
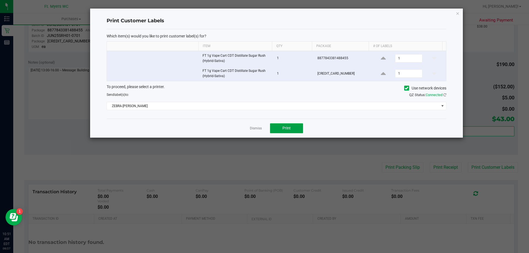
click at [289, 129] on span "Print" at bounding box center [286, 128] width 8 height 4
click at [255, 126] on app-cancel-button "Dismiss" at bounding box center [256, 128] width 12 height 6
click at [255, 127] on link "Dismiss" at bounding box center [256, 128] width 12 height 5
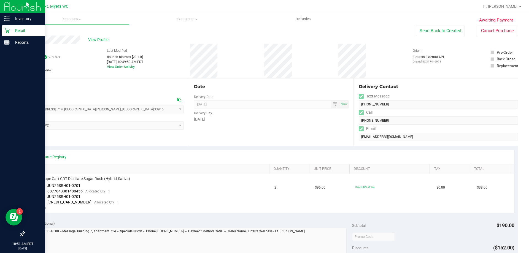
scroll to position [0, 0]
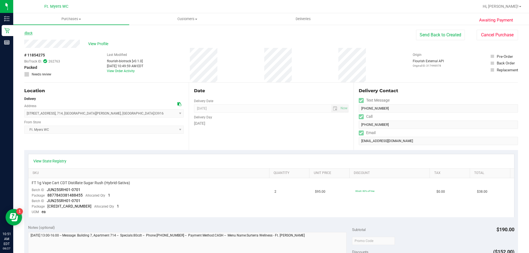
click at [33, 33] on link "Back" at bounding box center [28, 33] width 8 height 4
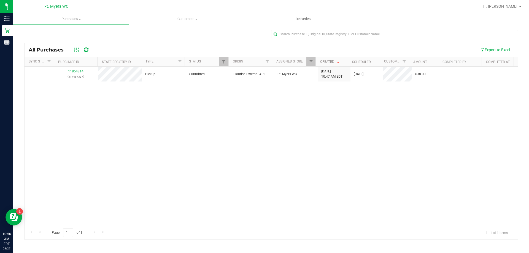
click at [72, 20] on span "Purchases" at bounding box center [71, 19] width 116 height 5
click at [43, 39] on span "Fulfillment" at bounding box center [30, 39] width 34 height 5
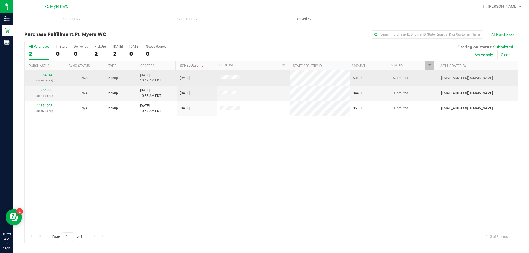
click at [45, 74] on link "11854814" at bounding box center [44, 75] width 15 height 4
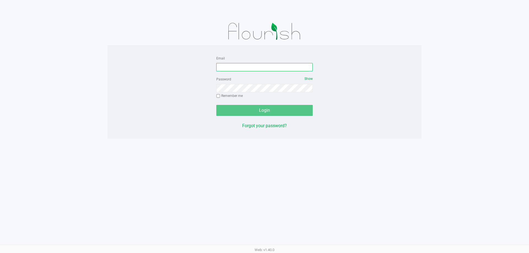
click at [243, 66] on input "Email" at bounding box center [264, 67] width 96 height 8
type input "[EMAIL_ADDRESS][DOMAIN_NAME]"
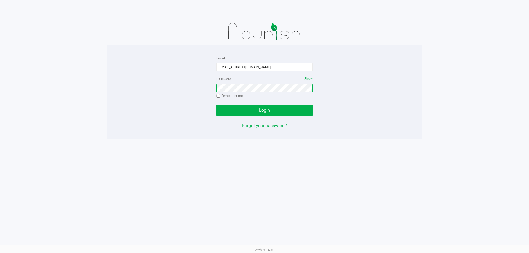
click at [216, 105] on button "Login" at bounding box center [264, 110] width 96 height 11
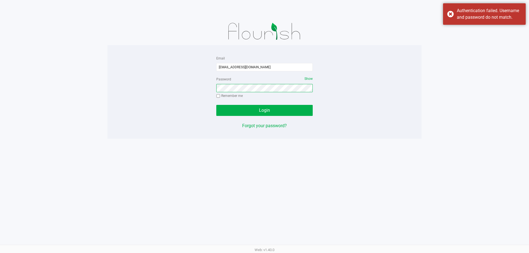
click at [216, 105] on button "Login" at bounding box center [264, 110] width 96 height 11
